Goal: Task Accomplishment & Management: Complete application form

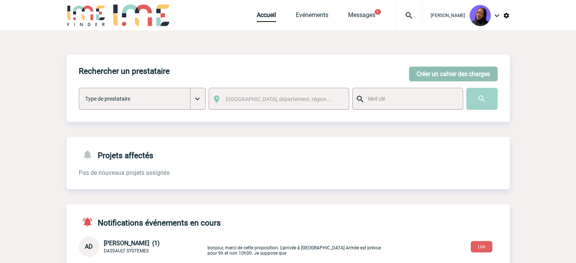
click at [445, 69] on button "Créer un cahier des charges" at bounding box center [453, 74] width 89 height 15
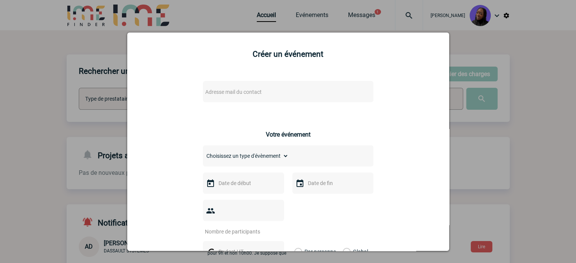
click at [254, 88] on span "Adresse mail du contact" at bounding box center [268, 92] width 133 height 11
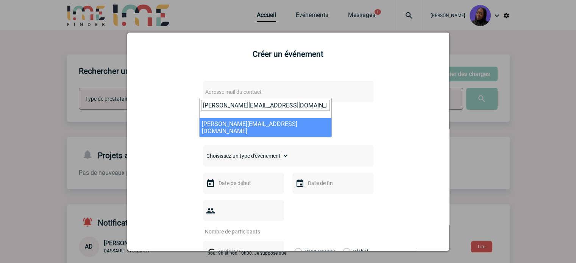
type input "pauline.valet@amplifon.com"
drag, startPoint x: 256, startPoint y: 121, endPoint x: 245, endPoint y: 122, distance: 10.7
select select "130377"
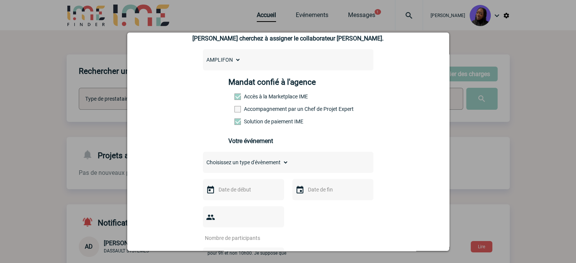
scroll to position [76, 0]
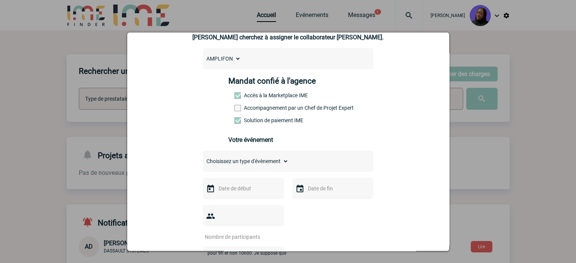
click at [268, 111] on label "Accompagnement par un Chef de Projet Expert" at bounding box center [250, 108] width 33 height 6
click at [0, 0] on input "Accompagnement par un Chef de Projet Expert" at bounding box center [0, 0] width 0 height 0
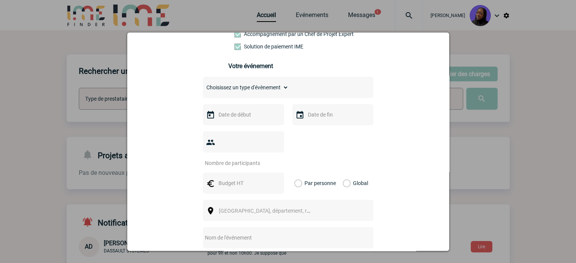
scroll to position [151, 0]
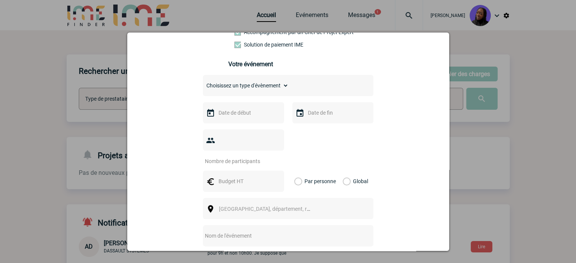
click at [243, 84] on select "Choisissez un type d'évènement Séminaire avec nuitée Séminaire sans nuitée Repa…" at bounding box center [246, 85] width 86 height 11
select select "9"
click at [203, 83] on select "Choisissez un type d'évènement Séminaire avec nuitée Séminaire sans nuitée Repa…" at bounding box center [246, 85] width 86 height 11
click at [228, 116] on input "text" at bounding box center [243, 113] width 52 height 10
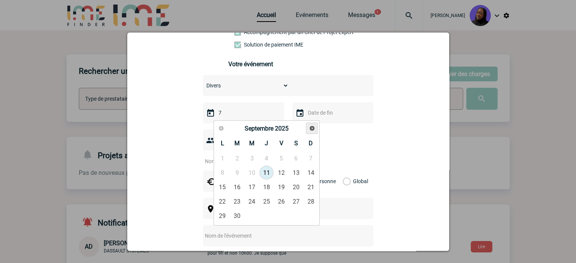
type input "7"
click at [312, 128] on span "Suivant" at bounding box center [312, 128] width 6 height 6
click at [280, 172] on link "7" at bounding box center [281, 173] width 14 height 14
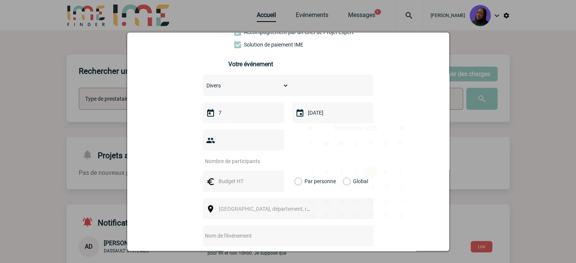
click at [334, 115] on input "07-11-2025" at bounding box center [332, 113] width 52 height 10
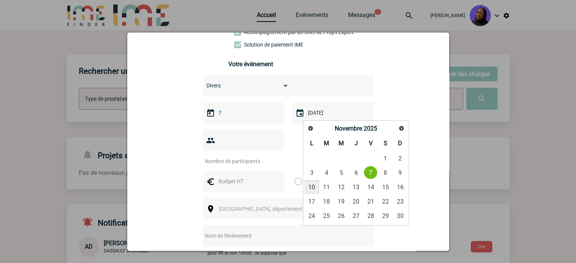
click at [312, 190] on link "10" at bounding box center [312, 187] width 14 height 14
type input "10-11-2025"
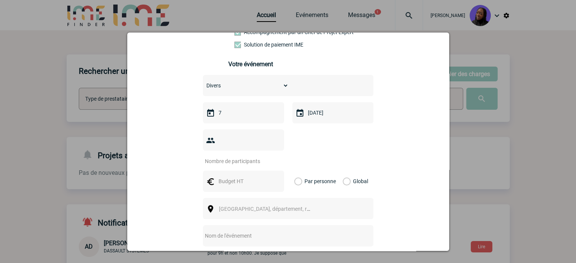
click at [244, 156] on input "number" at bounding box center [238, 161] width 71 height 10
click at [237, 156] on input "number" at bounding box center [238, 161] width 71 height 10
type input "2"
click at [226, 176] on input "text" at bounding box center [243, 181] width 52 height 10
type input "1380"
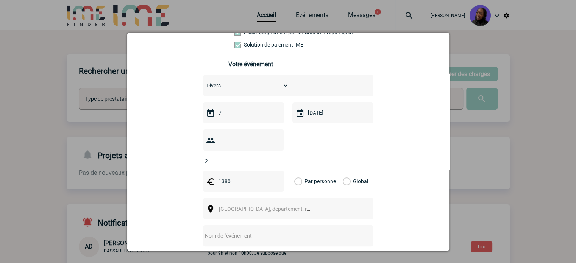
click at [343, 171] on label "Global" at bounding box center [345, 181] width 5 height 21
click at [0, 0] on input "Global" at bounding box center [0, 0] width 0 height 0
click at [232, 206] on span "Ville, département, région..." at bounding box center [271, 209] width 105 height 6
drag, startPoint x: 246, startPoint y: 210, endPoint x: 124, endPoint y: 206, distance: 121.6
click at [124, 206] on body "Tabaski THIAM Accueil Evénements 1" at bounding box center [288, 191] width 576 height 382
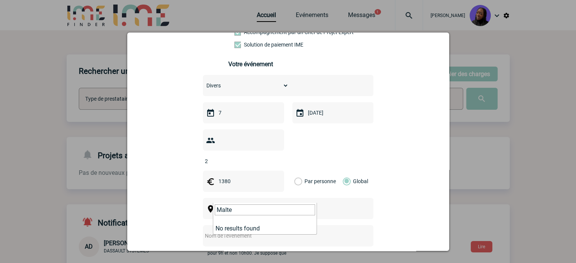
type input "Malte"
click at [284, 204] on span "Ville, département, région..." at bounding box center [268, 209] width 104 height 11
click at [279, 206] on span "Ville, département, région..." at bounding box center [271, 209] width 105 height 6
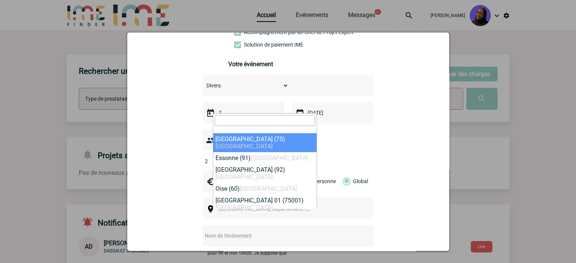
click at [235, 123] on input "search" at bounding box center [265, 120] width 100 height 11
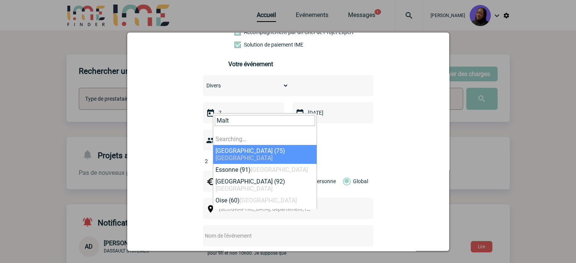
type input "Malte"
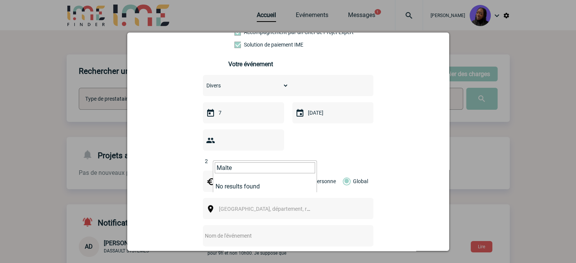
click at [261, 163] on input "Malte" at bounding box center [265, 167] width 100 height 11
click at [337, 155] on div "Choisissez un type d'évènement Séminaire avec nuitée Séminaire sans nuitée Repa…" at bounding box center [288, 185] width 170 height 220
click at [243, 204] on span "Ville, département, région..." at bounding box center [268, 209] width 104 height 11
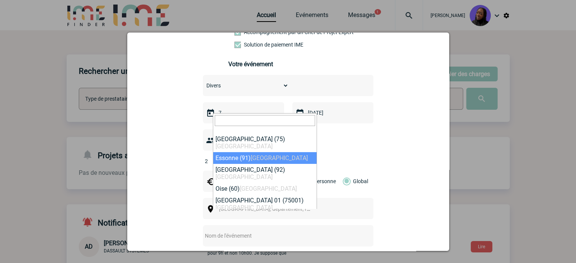
click at [162, 161] on div "pauline.valet@amplifon.com pauline.valet@amplifon.com Vous cherchez à assigner …" at bounding box center [288, 158] width 303 height 472
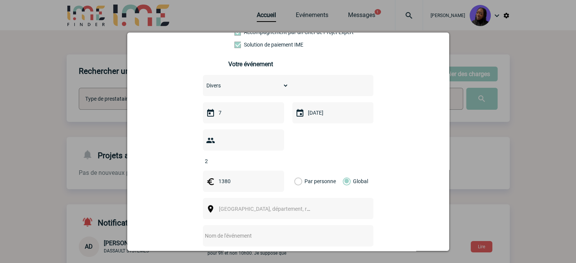
click at [229, 114] on input "7" at bounding box center [243, 113] width 52 height 10
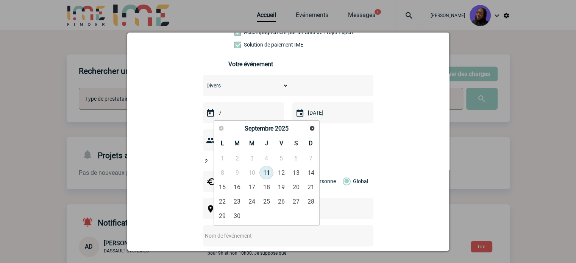
drag, startPoint x: 221, startPoint y: 119, endPoint x: 212, endPoint y: 116, distance: 9.4
click at [212, 116] on div "7" at bounding box center [243, 112] width 81 height 21
click at [257, 114] on input "text" at bounding box center [243, 113] width 52 height 10
click at [280, 169] on link "7" at bounding box center [281, 173] width 14 height 14
type input "07-11-2025"
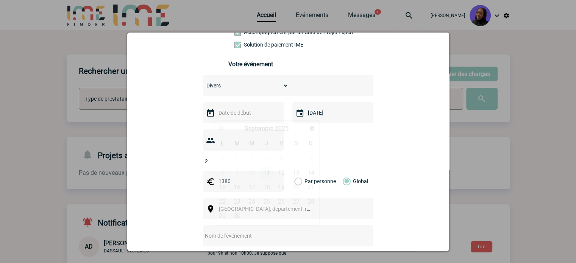
click at [235, 115] on input "text" at bounding box center [243, 113] width 52 height 10
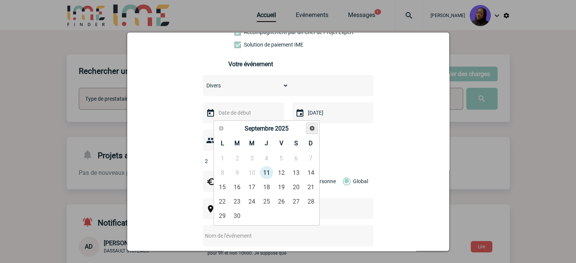
click at [312, 131] on span "Suivant" at bounding box center [312, 128] width 6 height 6
click at [282, 171] on link "7" at bounding box center [281, 173] width 14 height 14
type input "07-11-2025"
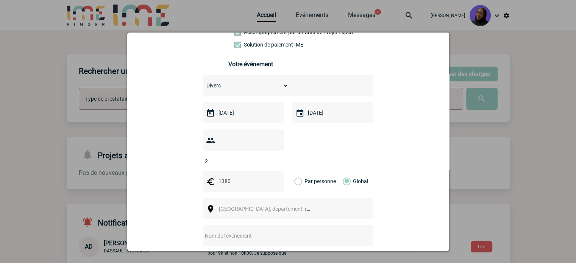
drag, startPoint x: 332, startPoint y: 114, endPoint x: 330, endPoint y: 117, distance: 4.2
click at [331, 114] on input "07-11-2025" at bounding box center [332, 113] width 52 height 10
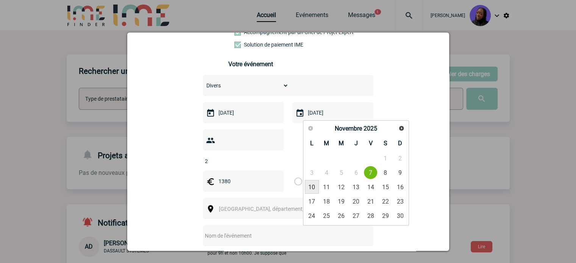
click at [316, 183] on link "10" at bounding box center [312, 187] width 14 height 14
type input "10-11-2025"
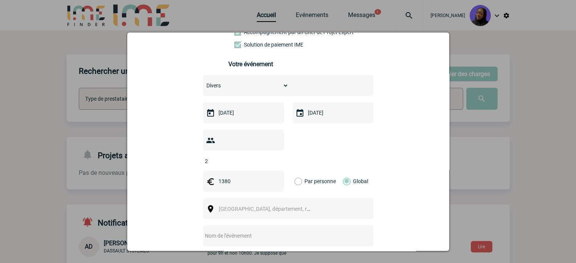
click at [252, 206] on span "Ville, département, région..." at bounding box center [271, 209] width 105 height 6
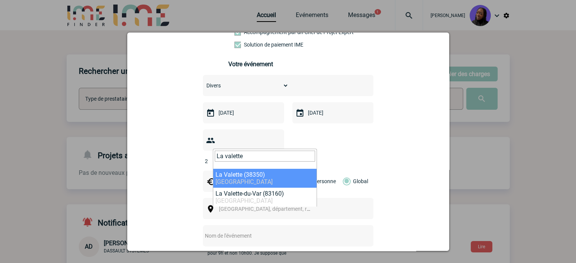
click at [242, 158] on input "La valette" at bounding box center [265, 156] width 100 height 11
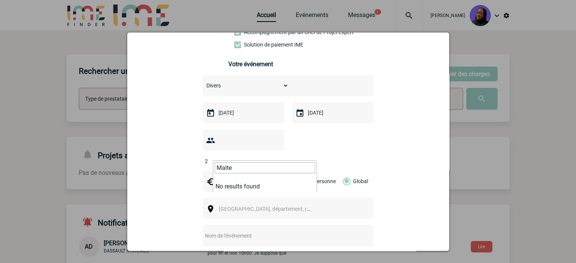
click at [227, 169] on input "Malte" at bounding box center [265, 167] width 100 height 11
click at [226, 169] on input "Malte" at bounding box center [265, 167] width 100 height 11
paste input "FNT 1013"
type input "F"
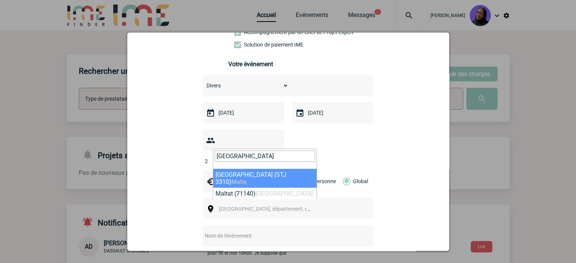
type input "Malta"
select select "319138"
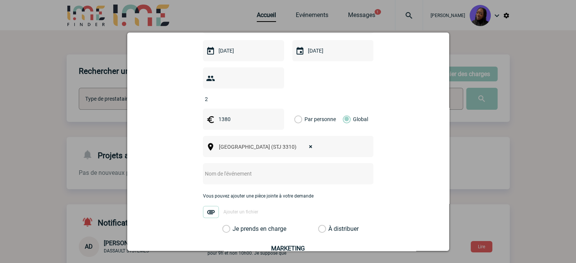
scroll to position [227, 0]
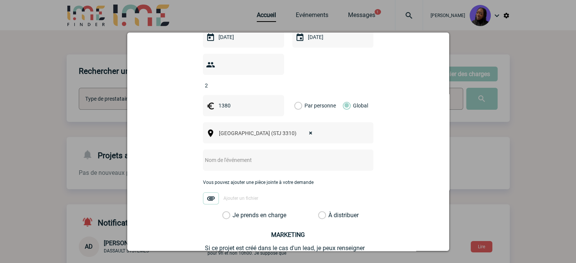
click at [241, 155] on input "text" at bounding box center [278, 160] width 150 height 10
click at [271, 155] on input "Centralisation -" at bounding box center [278, 160] width 150 height 10
paste input "ORL 75 – Symposium Malte – 7/10 Novembre 2025"
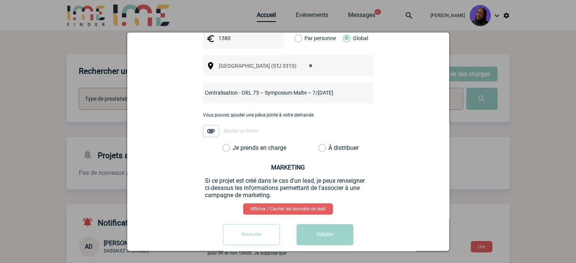
type input "Centralisation - ORL 75 – Symposium Malte – 7/10 Novembre 2025"
click at [226, 144] on label "Je prends en charge" at bounding box center [228, 148] width 13 height 8
click at [0, 0] on input "Je prends en charge" at bounding box center [0, 0] width 0 height 0
click at [316, 225] on button "Valider" at bounding box center [324, 234] width 57 height 21
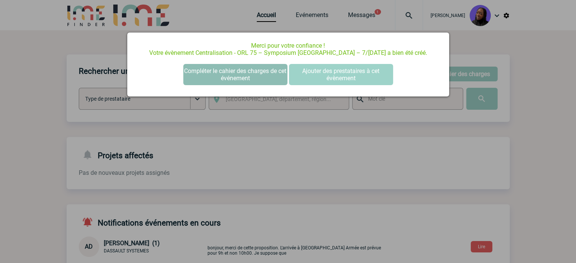
click at [245, 78] on button "Compléter le cahier des charges de cet événement" at bounding box center [235, 74] width 104 height 21
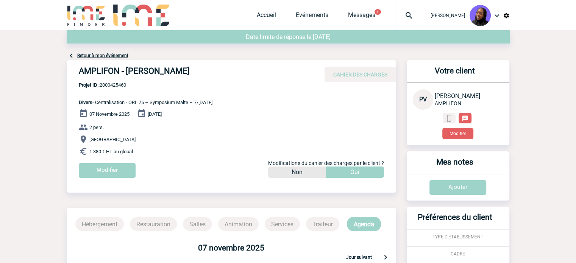
click at [129, 70] on h4 "AMPLIFON - Pauline VALET" at bounding box center [192, 72] width 227 height 13
copy div "AMPLIFON - Pauline VALET"
click at [105, 88] on span "Projet ID : 2000425460" at bounding box center [146, 85] width 134 height 6
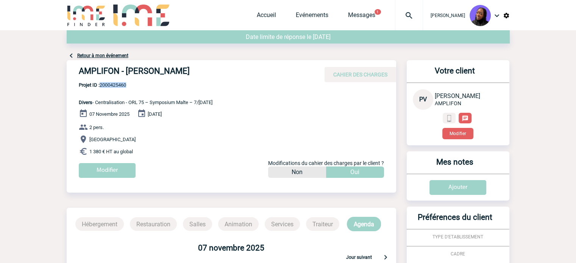
click at [105, 88] on span "Projet ID : 2000425460" at bounding box center [146, 85] width 134 height 6
copy span "2000425460"
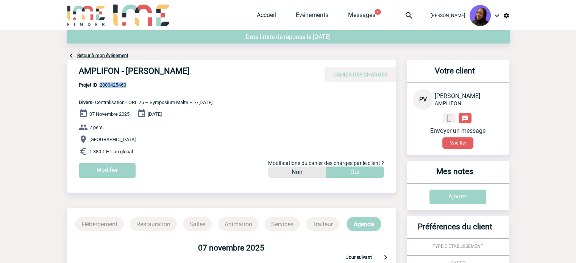
drag, startPoint x: 142, startPoint y: 153, endPoint x: 75, endPoint y: 102, distance: 84.4
click at [75, 102] on div "AMPLIFON - Pauline VALET CAHIER DES CHARGES AMPLIFON - Pauline VALET - Divers d…" at bounding box center [231, 121] width 329 height 123
copy div "Divers - Centralisation - ORL 75 – Symposium Malte – 7/10 Novembre 2025 07 Nove…"
drag, startPoint x: 144, startPoint y: 85, endPoint x: 121, endPoint y: 85, distance: 22.3
click at [140, 86] on span "Projet ID : 2000425460" at bounding box center [146, 85] width 134 height 6
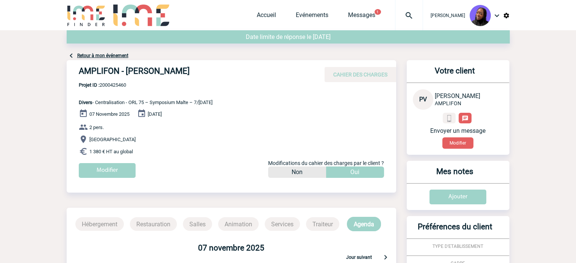
click at [115, 84] on span "Projet ID : 2000425460" at bounding box center [146, 85] width 134 height 6
copy span "2000425460"
click at [110, 84] on span "Projet ID : 2000425460" at bounding box center [146, 85] width 134 height 6
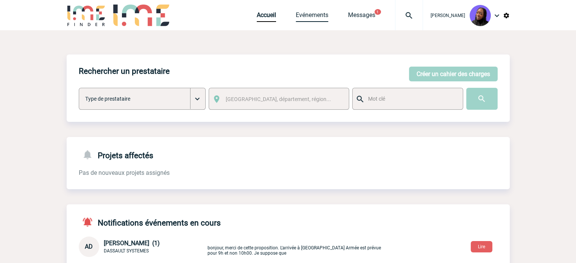
click at [314, 16] on link "Evénements" at bounding box center [312, 16] width 33 height 11
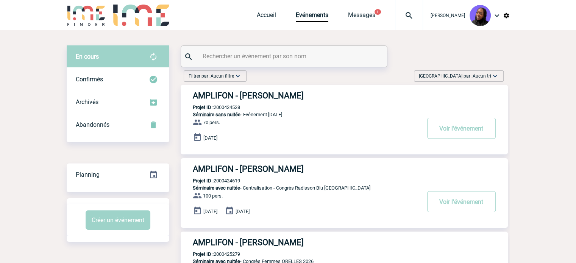
click at [280, 57] on input "text" at bounding box center [285, 56] width 169 height 11
paste input "2000425381"
type input "2000425381"
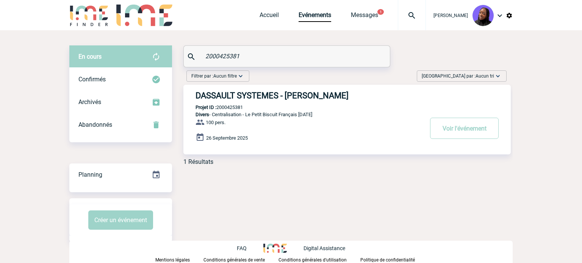
click at [310, 92] on h3 "DASSAULT SYSTEMES - Camille DELOUVRIER" at bounding box center [308, 95] width 227 height 9
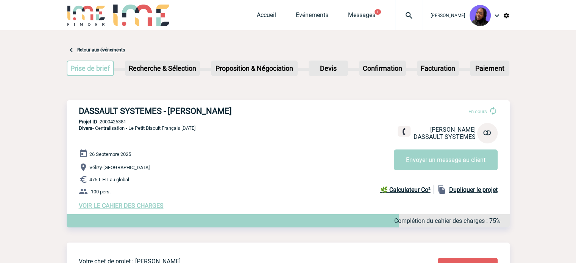
click at [106, 205] on span "VOIR LE CAHIER DES CHARGES" at bounding box center [121, 205] width 85 height 7
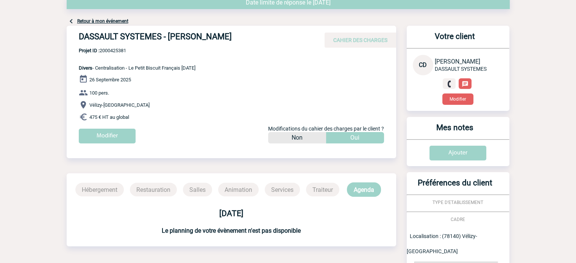
scroll to position [76, 0]
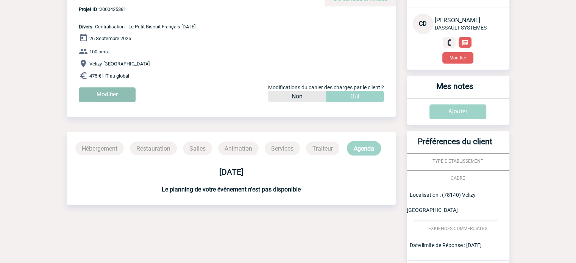
click at [102, 94] on input "Modifier" at bounding box center [107, 94] width 57 height 15
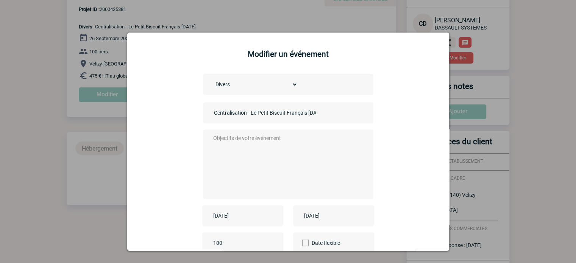
click at [244, 136] on textarea at bounding box center [286, 163] width 150 height 61
type textarea "0"
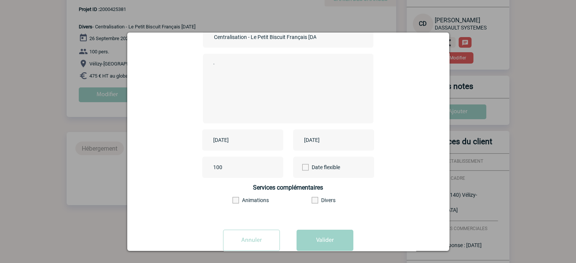
type textarea "."
click at [226, 140] on input "[DATE]" at bounding box center [237, 140] width 52 height 10
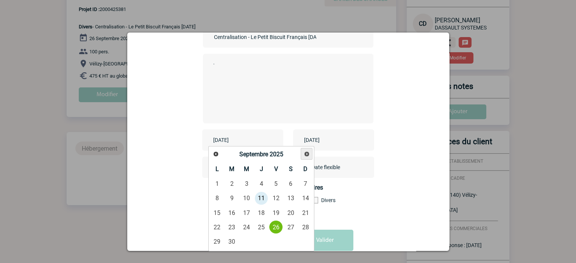
click at [310, 156] on link "Suivant" at bounding box center [307, 154] width 12 height 12
click at [287, 212] on link "15" at bounding box center [291, 213] width 14 height 14
type input "[DATE]"
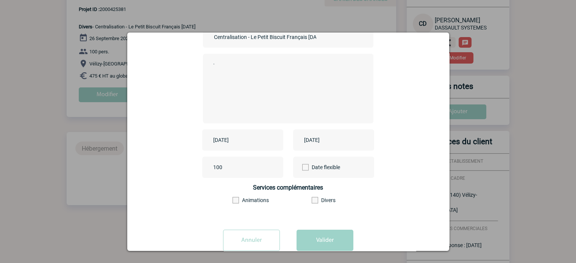
click at [332, 140] on input "2025-09-26" at bounding box center [328, 140] width 52 height 10
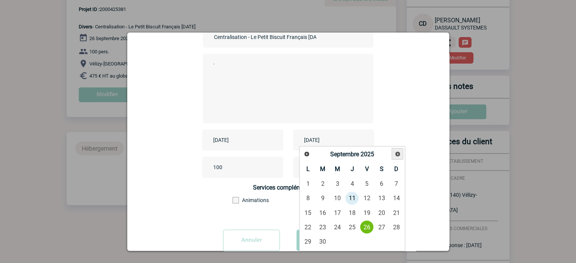
click at [397, 151] on span "Suivant" at bounding box center [398, 154] width 6 height 6
click at [324, 223] on link "18" at bounding box center [323, 227] width 14 height 14
type input "2025-11-18"
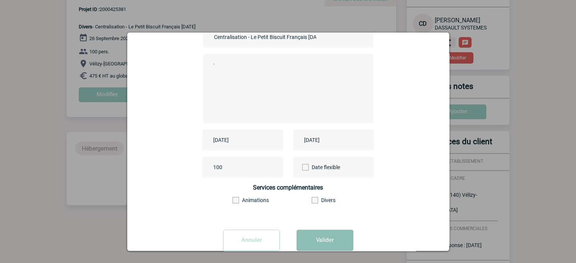
click at [321, 243] on button "Valider" at bounding box center [324, 240] width 57 height 21
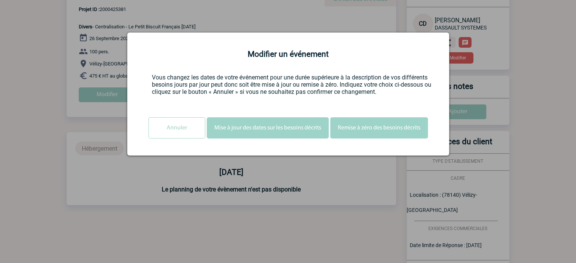
click at [256, 129] on button "Mise à jour des dates sur les besoins décrits" at bounding box center [268, 127] width 122 height 21
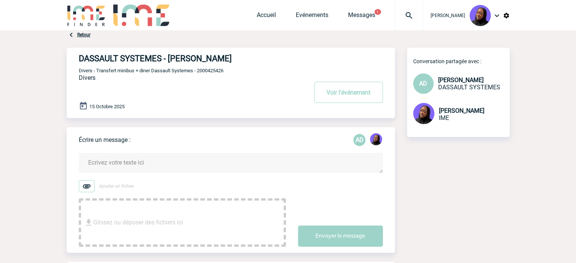
drag, startPoint x: 121, startPoint y: 159, endPoint x: 125, endPoint y: 159, distance: 3.8
click at [125, 159] on textarea at bounding box center [231, 163] width 304 height 20
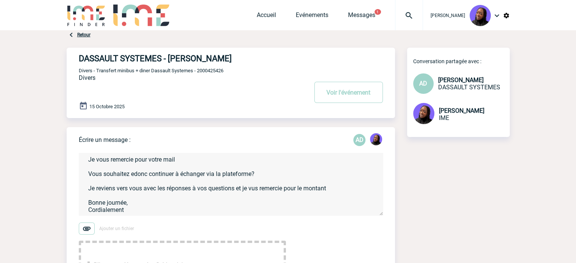
scroll to position [23, 0]
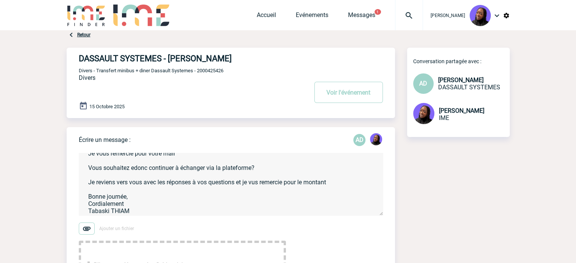
click at [134, 171] on textarea "Bonjour [PERSON_NAME], Je vous remercie pour votre mail Vous souhaitez edonc co…" at bounding box center [231, 184] width 304 height 62
click at [334, 185] on textarea "Bonjour [PERSON_NAME], Je vous remercie pour votre mail [PERSON_NAME] souhaitez…" at bounding box center [231, 184] width 304 height 62
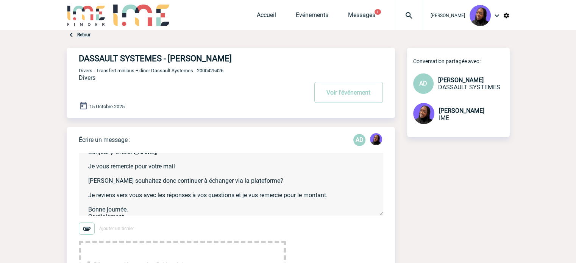
scroll to position [0, 0]
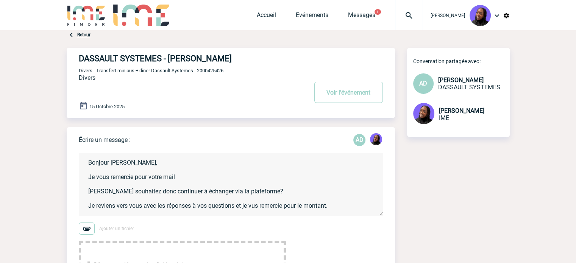
click at [183, 178] on textarea "Bonjour [PERSON_NAME], Je vous remercie pour votre mail [PERSON_NAME] souhaitez…" at bounding box center [231, 184] width 304 height 62
click at [131, 164] on textarea "Bonjour [PERSON_NAME], Je vous remercie pour votre mail. [PERSON_NAME] souhaite…" at bounding box center [231, 184] width 304 height 62
click at [143, 162] on textarea "Bonjour [PERSON_NAME], Je vous remercie pour votre mail. [PERSON_NAME] souhaite…" at bounding box center [231, 184] width 304 height 62
drag, startPoint x: 143, startPoint y: 162, endPoint x: 169, endPoint y: 186, distance: 35.6
click at [169, 186] on textarea "Bonjour [PERSON_NAME], Je vous remercie pour votre mail. [PERSON_NAME] souhaite…" at bounding box center [231, 184] width 304 height 62
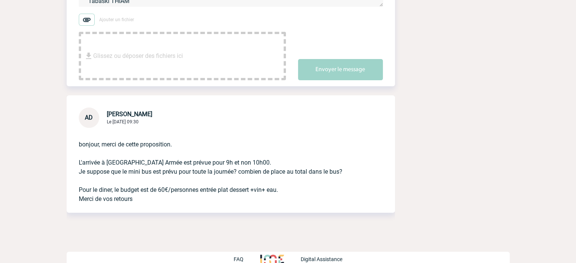
scroll to position [220, 0]
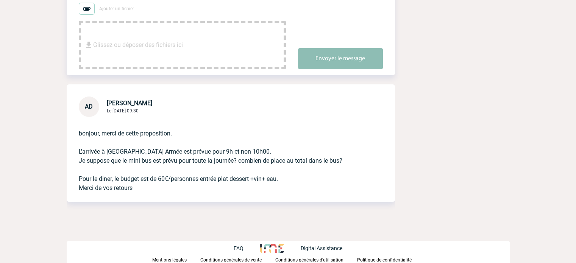
type textarea "Bonjour [PERSON_NAME], Je vous remercie pour votre mail. [PERSON_NAME] souhaite…"
click at [341, 61] on button "Envoyer le message" at bounding box center [340, 58] width 85 height 21
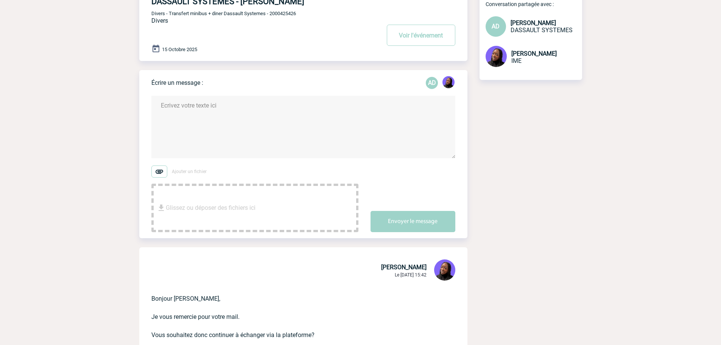
scroll to position [0, 0]
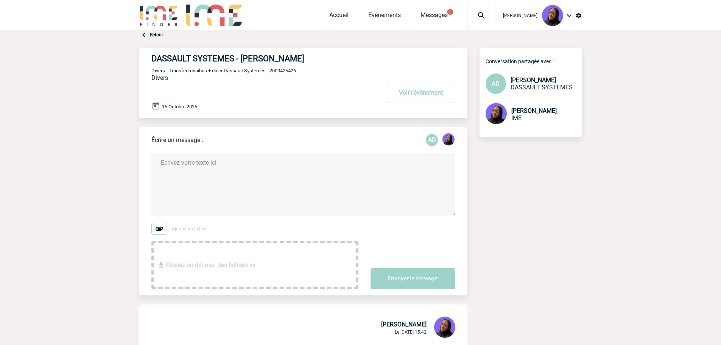
click at [282, 72] on span "Divers - Transfert minibus + diner Dassault Systemes - 2000425426" at bounding box center [223, 71] width 145 height 6
copy span "2000425426"
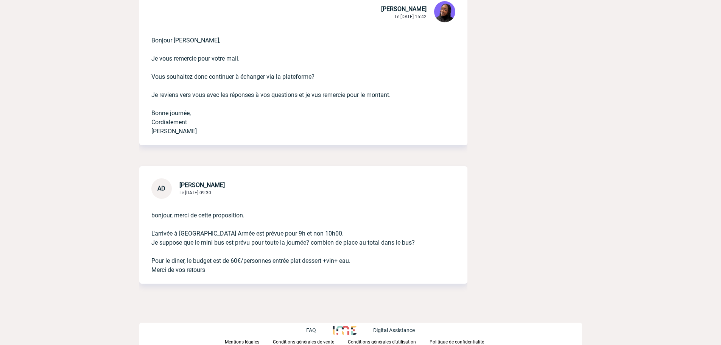
scroll to position [316, 0]
drag, startPoint x: 423, startPoint y: 240, endPoint x: 137, endPoint y: 235, distance: 286.3
click at [137, 235] on body "[PERSON_NAME] Accueil Evénements 1" at bounding box center [360, 15] width 721 height 660
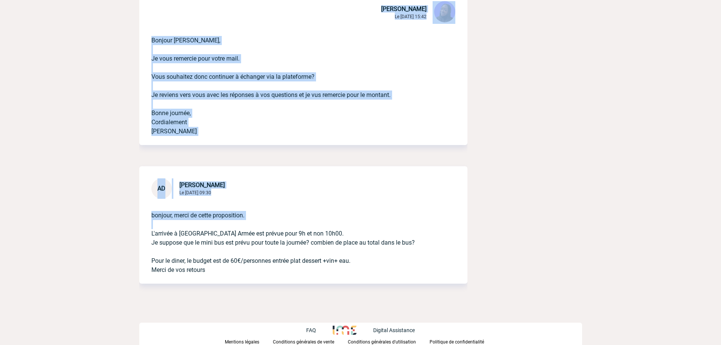
click at [148, 235] on body "[PERSON_NAME] Accueil Evénements 1" at bounding box center [360, 15] width 721 height 660
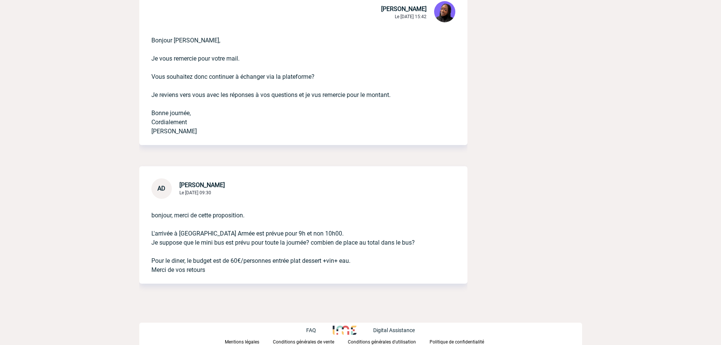
click at [157, 232] on p "bonjour, merci de cette proposition. L'arrivée à [GEOGRAPHIC_DATA] Armée est pr…" at bounding box center [292, 237] width 283 height 76
drag, startPoint x: 404, startPoint y: 240, endPoint x: 415, endPoint y: 241, distance: 10.6
click at [404, 240] on p "bonjour, merci de cette proposition. L'arrivée à [GEOGRAPHIC_DATA] Armée est pr…" at bounding box center [292, 237] width 283 height 76
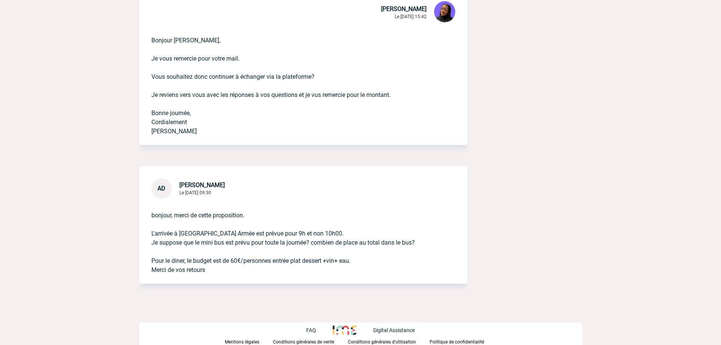
drag, startPoint x: 390, startPoint y: 242, endPoint x: 150, endPoint y: 236, distance: 240.5
click at [150, 236] on div "bonjour, merci de cette proposition. L'arrivée à [GEOGRAPHIC_DATA] Armée est pr…" at bounding box center [303, 241] width 328 height 85
copy p "L'arrivée à [GEOGRAPHIC_DATA] Armée est prévue pour 9h et non 10h00. Je suppose…"
click at [190, 261] on p "bonjour, merci de cette proposition. L'arrivée à [GEOGRAPHIC_DATA] Armée est pr…" at bounding box center [292, 237] width 283 height 76
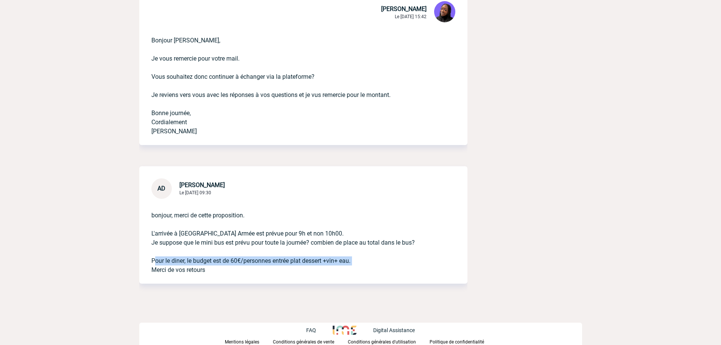
click at [190, 261] on p "bonjour, merci de cette proposition. L'arrivée à [GEOGRAPHIC_DATA] Armée est pr…" at bounding box center [292, 237] width 283 height 76
copy p "Pour le diner, le budget est de 60€/personnes entrée plat dessert +vin+ eau."
